Goal: Find specific page/section: Find specific page/section

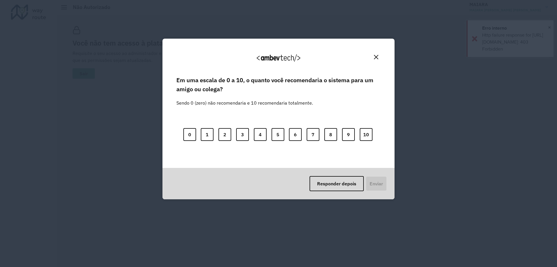
click at [376, 52] on div "Agradecemos seu feedback!" at bounding box center [278, 60] width 218 height 29
click at [376, 53] on button "Close" at bounding box center [376, 57] width 9 height 9
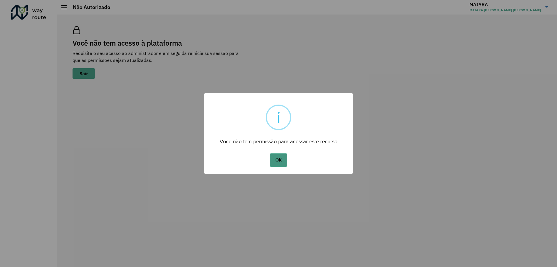
click at [279, 161] on button "OK" at bounding box center [278, 159] width 17 height 13
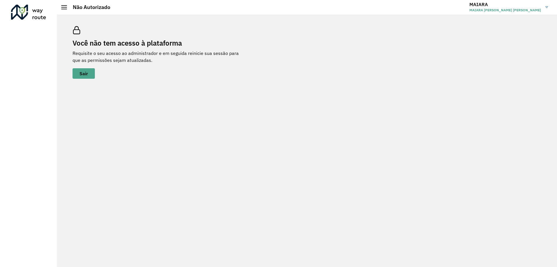
click at [497, 12] on span "MAIARA [PERSON_NAME] [PERSON_NAME]" at bounding box center [506, 10] width 72 height 5
click at [309, 71] on div "Você não tem acesso à plataforma Requisite o seu acesso ao administrador e em s…" at bounding box center [307, 52] width 483 height 66
click at [66, 7] on span at bounding box center [64, 7] width 6 height 1
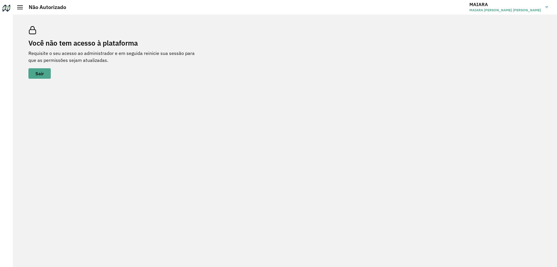
click at [20, 7] on div at bounding box center [20, 7] width 6 height 4
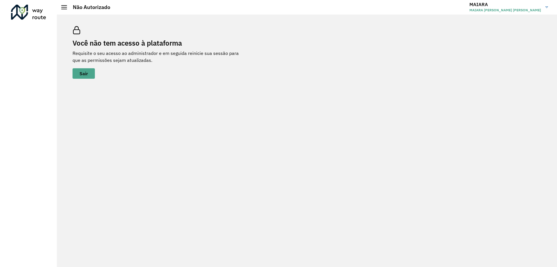
click at [43, 11] on div at bounding box center [28, 12] width 35 height 15
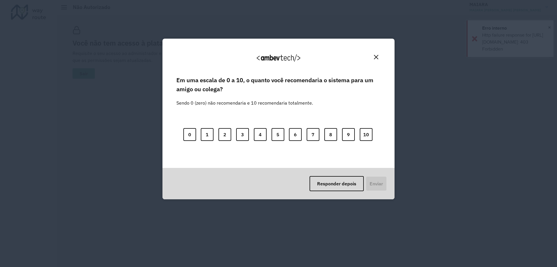
click at [376, 55] on img "Close" at bounding box center [376, 57] width 4 height 4
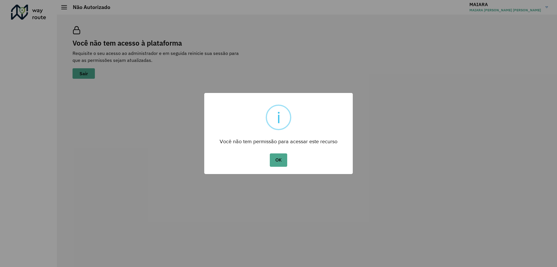
drag, startPoint x: 284, startPoint y: 157, endPoint x: 271, endPoint y: 148, distance: 15.5
click at [284, 158] on button "OK" at bounding box center [278, 159] width 17 height 13
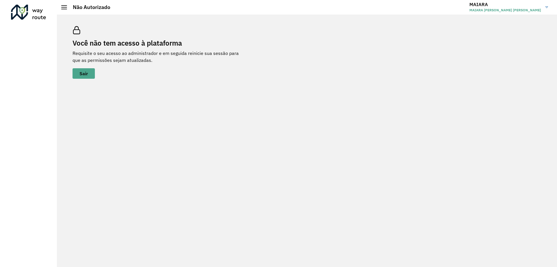
click at [45, 17] on div at bounding box center [28, 12] width 35 height 15
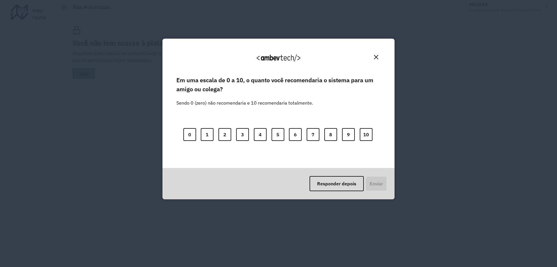
drag, startPoint x: 378, startPoint y: 59, endPoint x: 388, endPoint y: 54, distance: 11.7
click at [378, 59] on img "Close" at bounding box center [376, 57] width 4 height 4
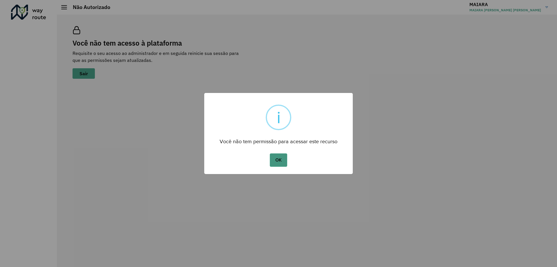
click at [282, 160] on button "OK" at bounding box center [278, 159] width 17 height 13
